Goal: Communication & Community: Answer question/provide support

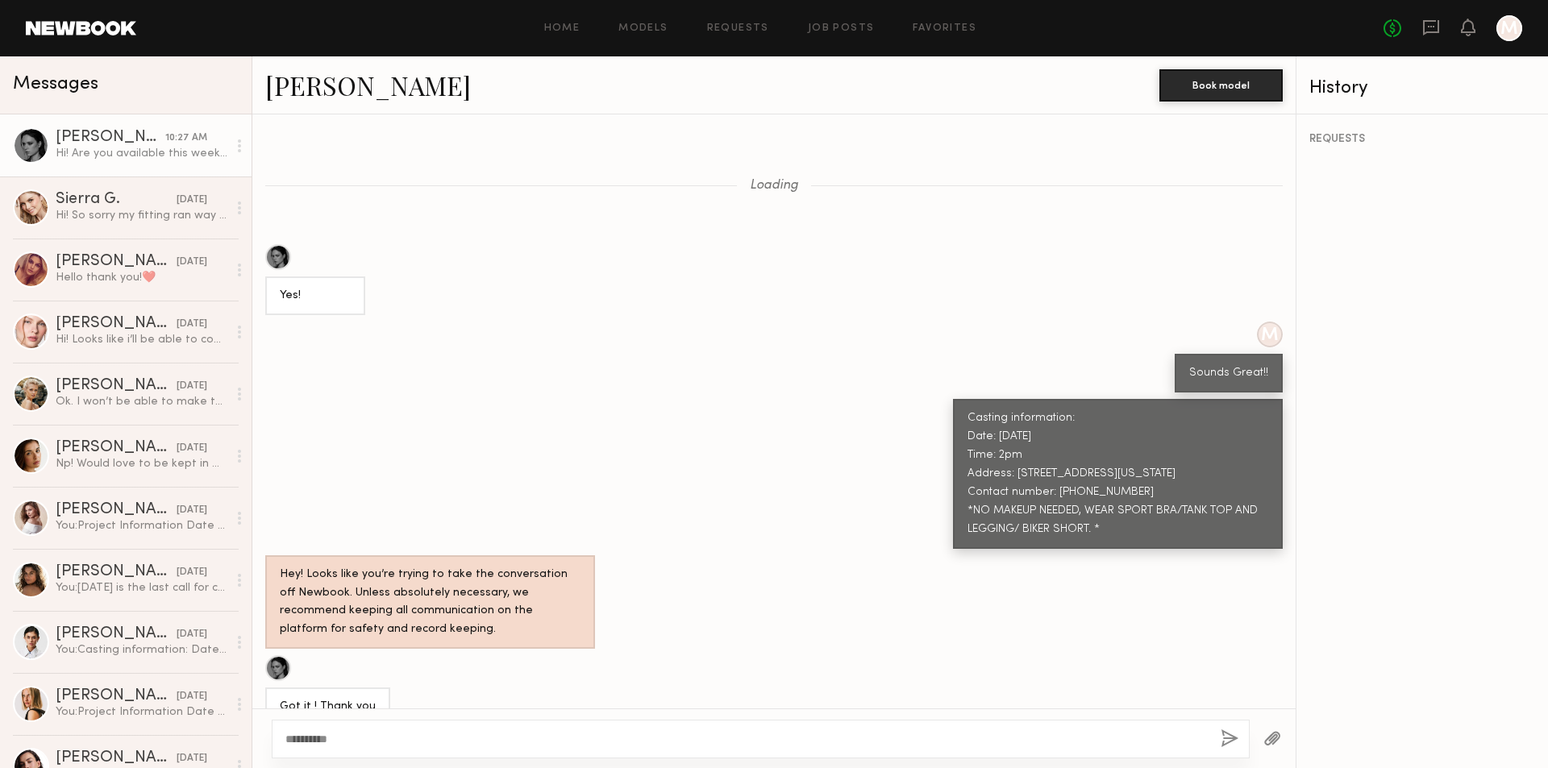
scroll to position [817, 0]
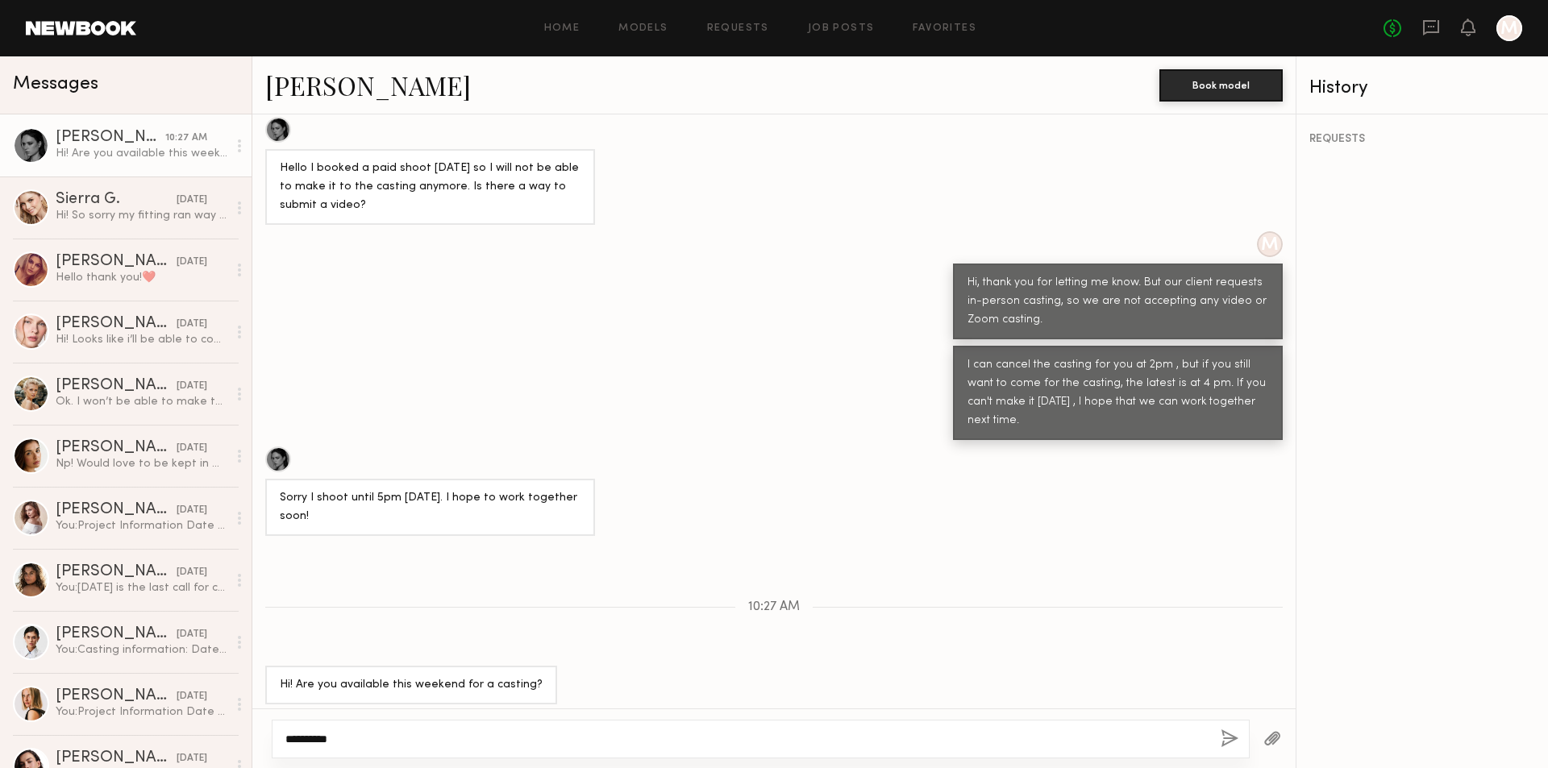
click at [356, 741] on textarea "**********" at bounding box center [746, 739] width 922 height 16
type textarea "*"
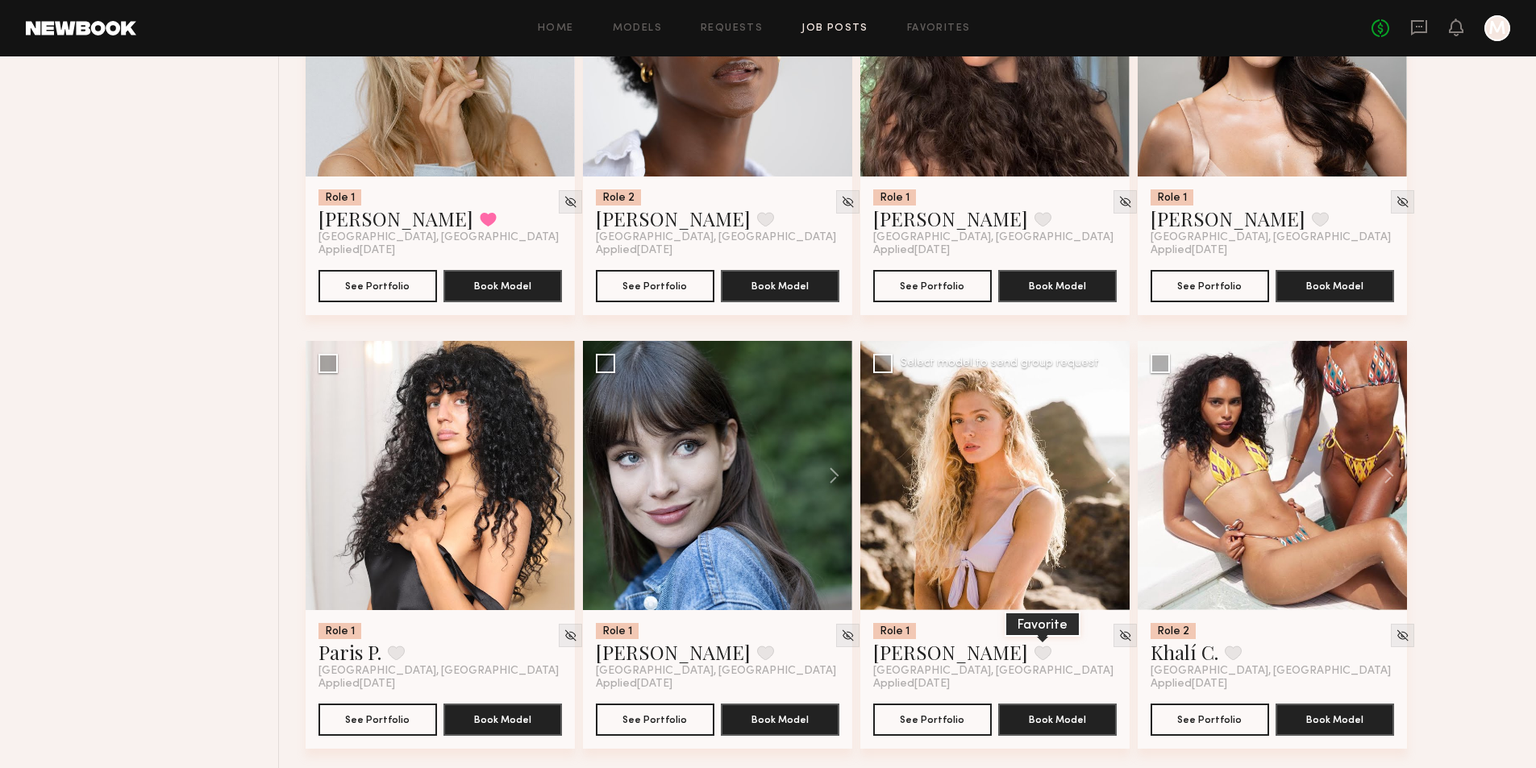
scroll to position [1070, 0]
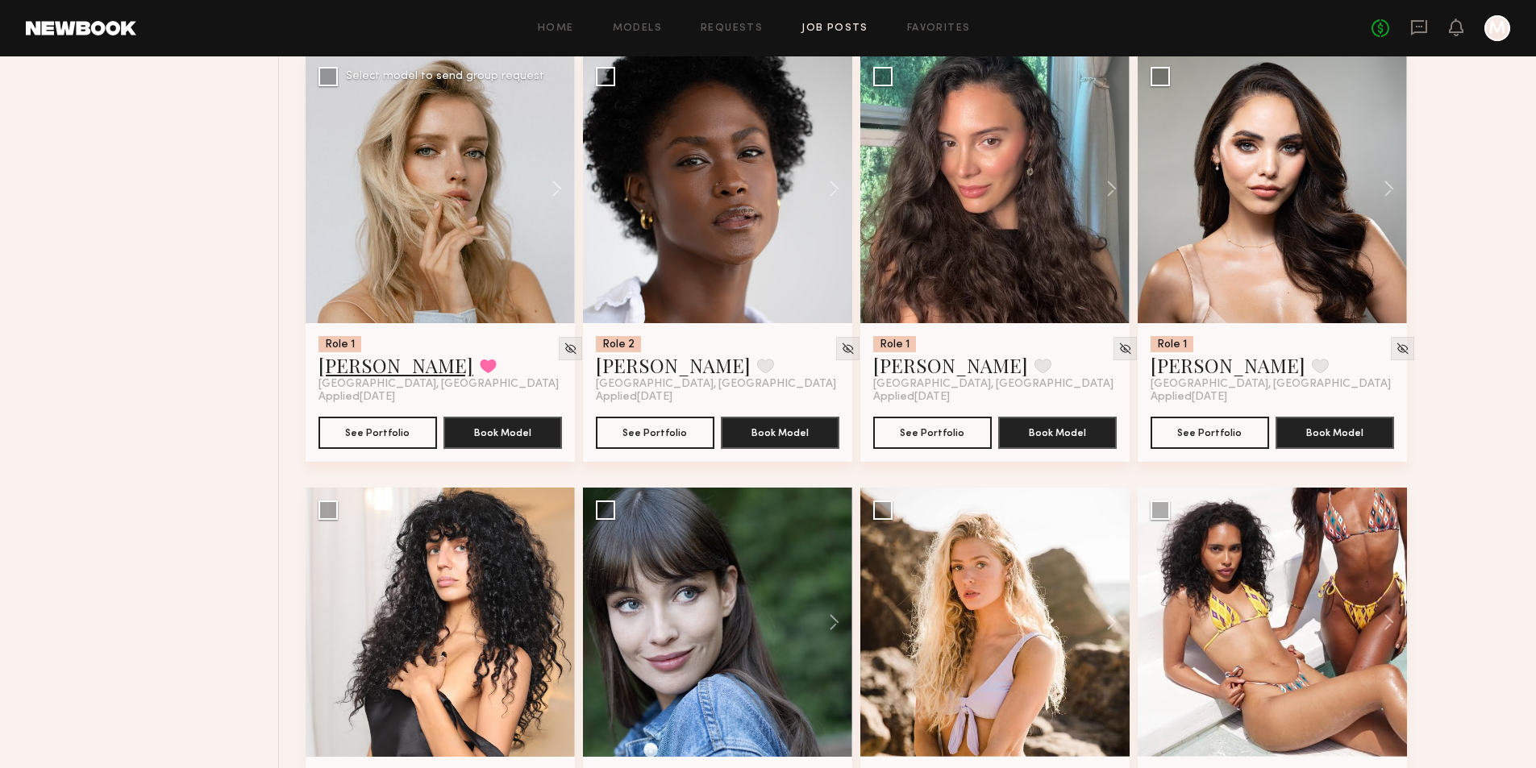
click at [363, 378] on link "[PERSON_NAME]" at bounding box center [395, 365] width 155 height 26
click at [379, 448] on button "See Portfolio" at bounding box center [377, 432] width 119 height 32
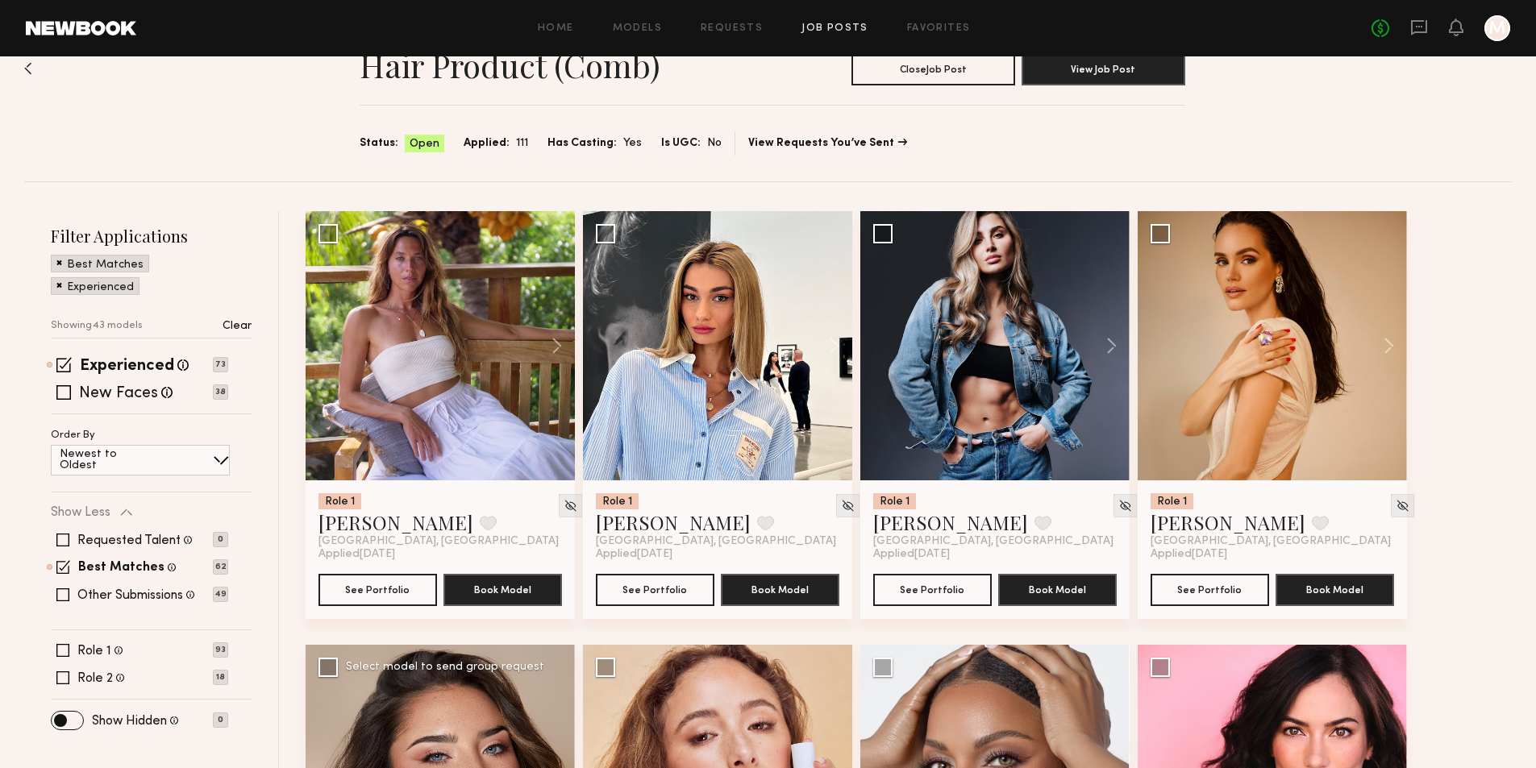
scroll to position [0, 0]
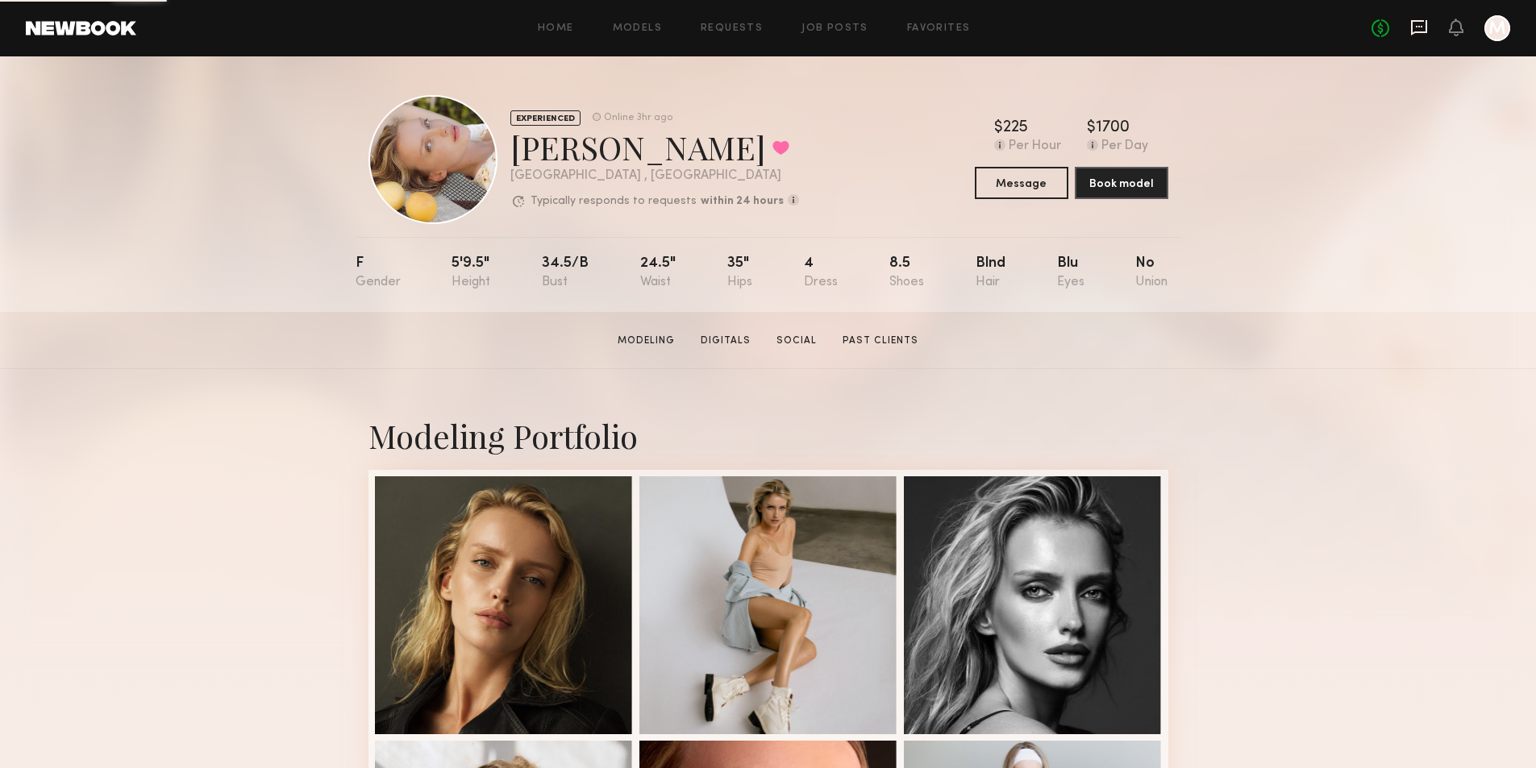
click at [1415, 35] on icon at bounding box center [1419, 28] width 18 height 18
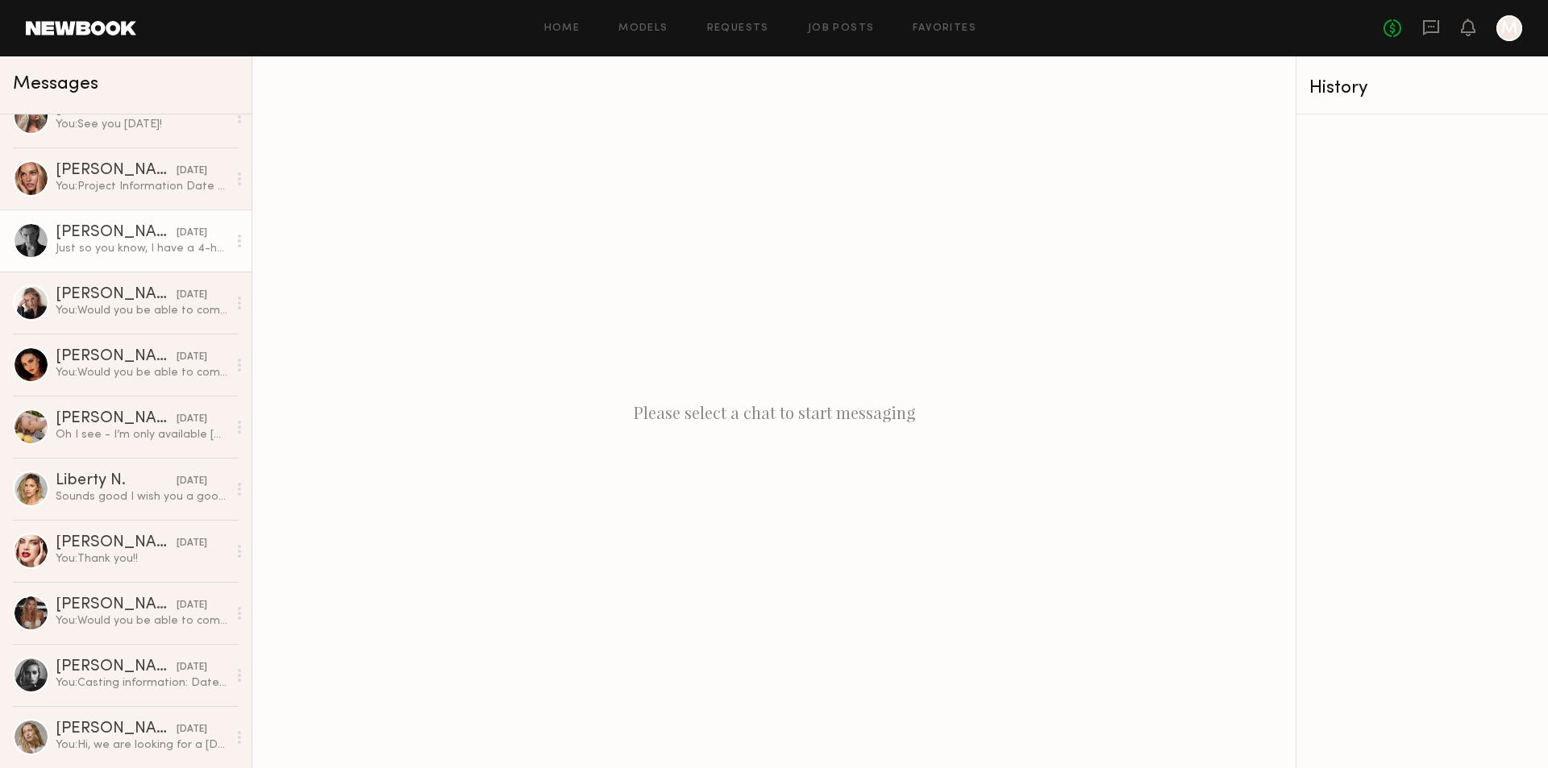
scroll to position [967, 0]
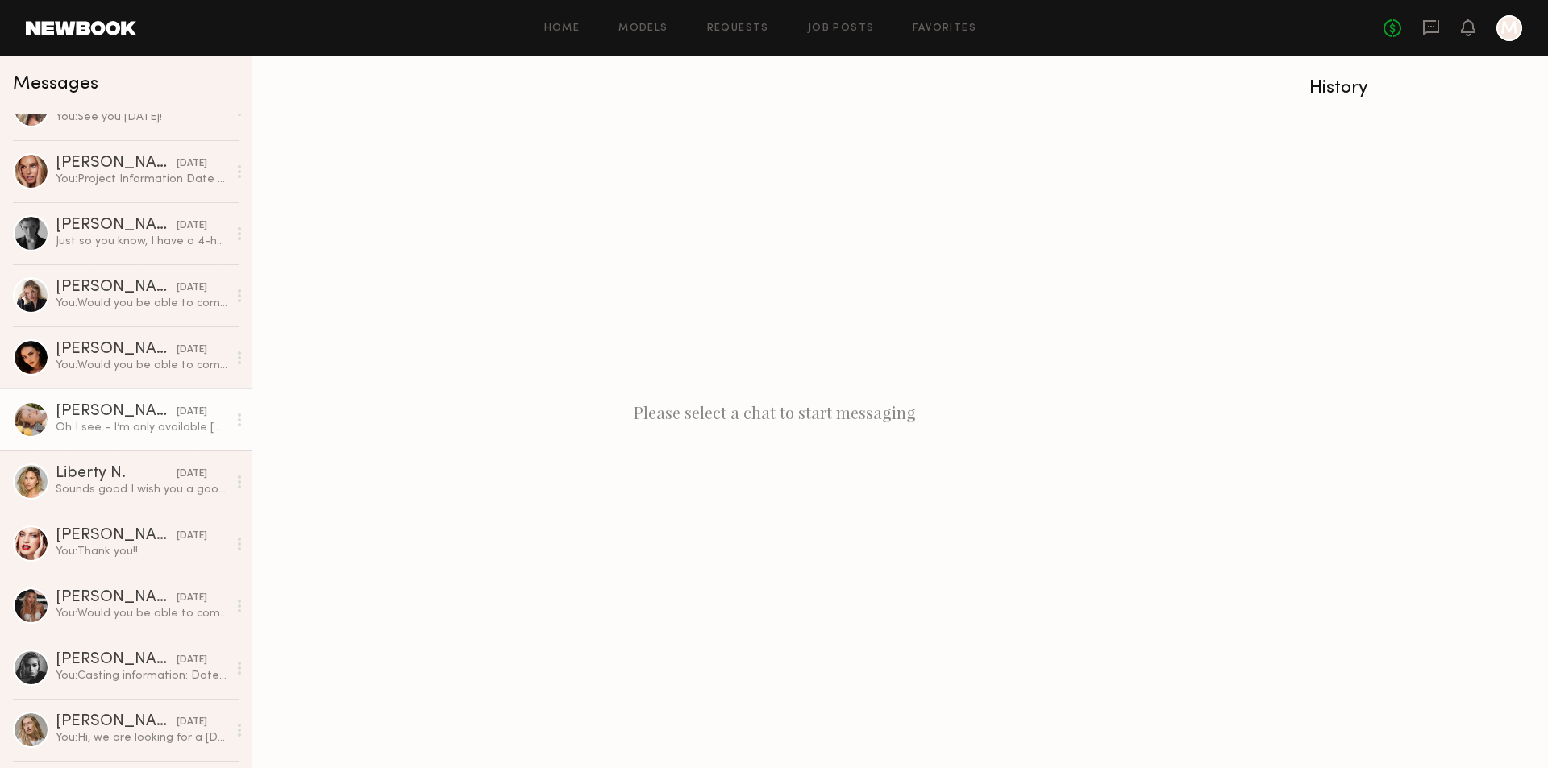
click at [131, 422] on div "Oh I see - I’m only available on Friday next week.. How does that sound? I apol…" at bounding box center [142, 427] width 172 height 15
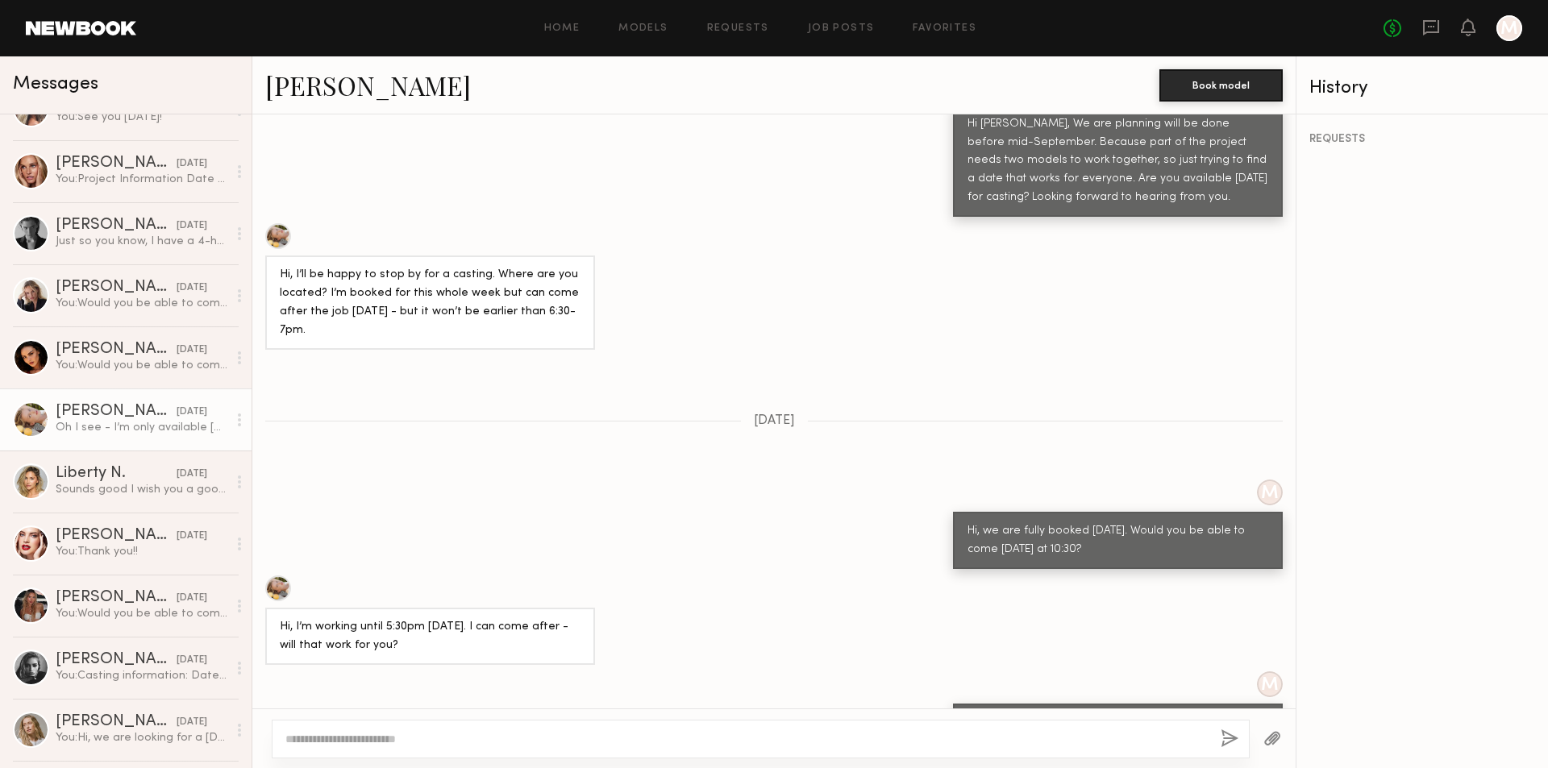
scroll to position [951, 0]
